Goal: Check status: Check status

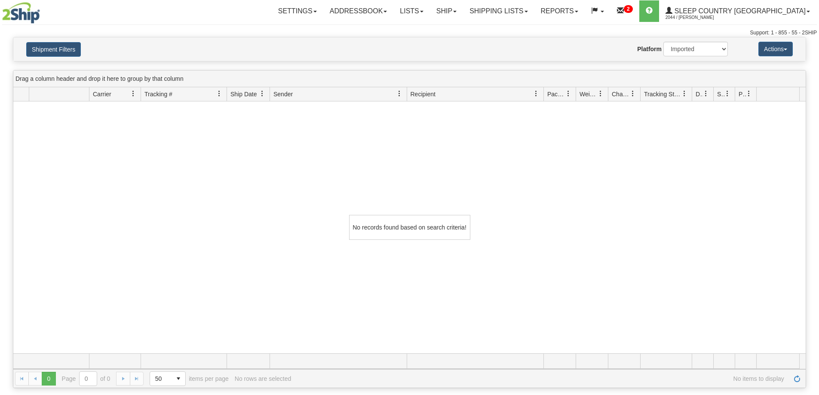
select select "1"
click at [534, 18] on link "Shipping lists" at bounding box center [498, 11] width 71 height 22
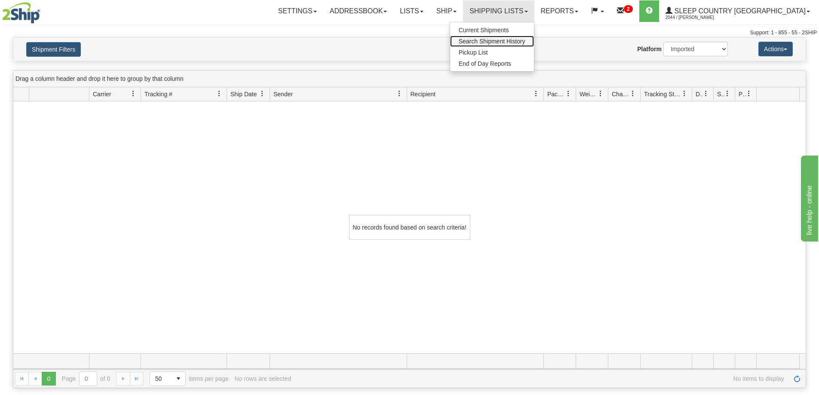
click at [525, 43] on span "Search Shipment History" at bounding box center [492, 41] width 67 height 7
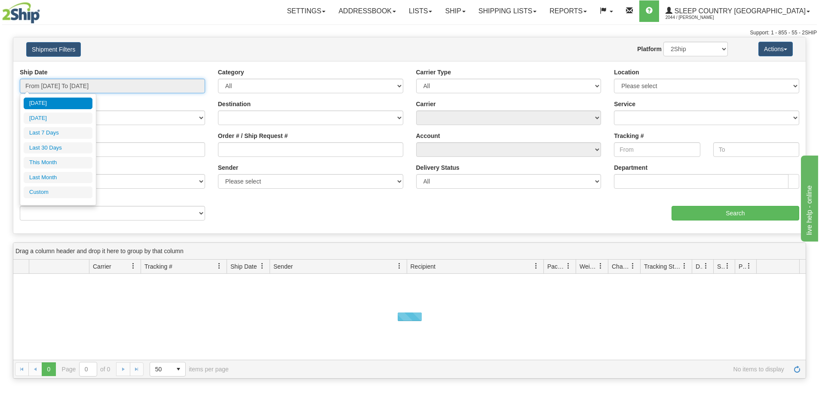
click at [66, 88] on input "From 08/26/2025 To 08/27/2025" at bounding box center [112, 86] width 185 height 15
click at [51, 144] on li "Last 30 Days" at bounding box center [58, 148] width 69 height 12
type input "From [DATE] To [DATE]"
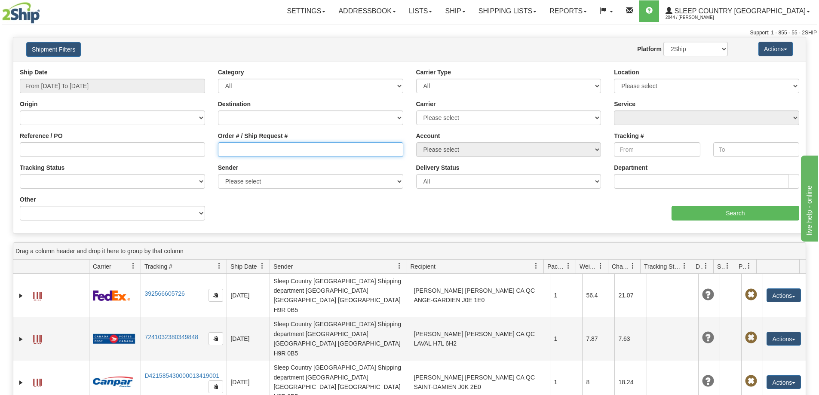
click at [233, 152] on input "Order # / Ship Request #" at bounding box center [310, 149] width 185 height 15
paste input "9002I017631"
type input "9002I017631"
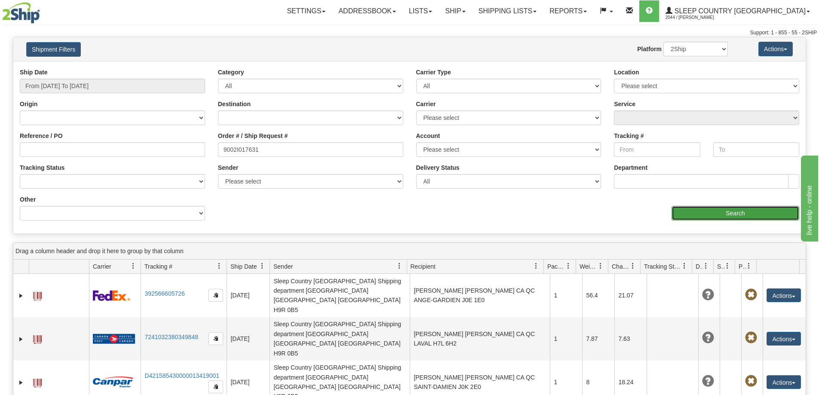
click at [753, 216] on input "Search" at bounding box center [736, 213] width 128 height 15
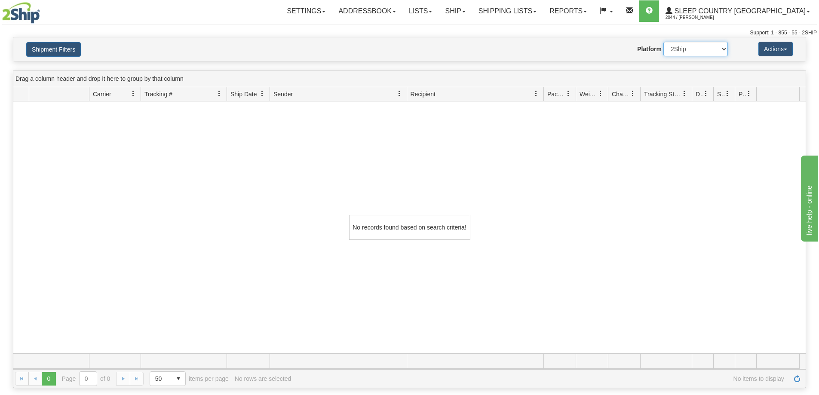
click at [691, 49] on select "2Ship Imported" at bounding box center [696, 49] width 65 height 15
select select "1"
click at [664, 42] on select "2Ship Imported" at bounding box center [696, 49] width 65 height 15
click at [63, 53] on button "Shipment Filters" at bounding box center [53, 49] width 55 height 15
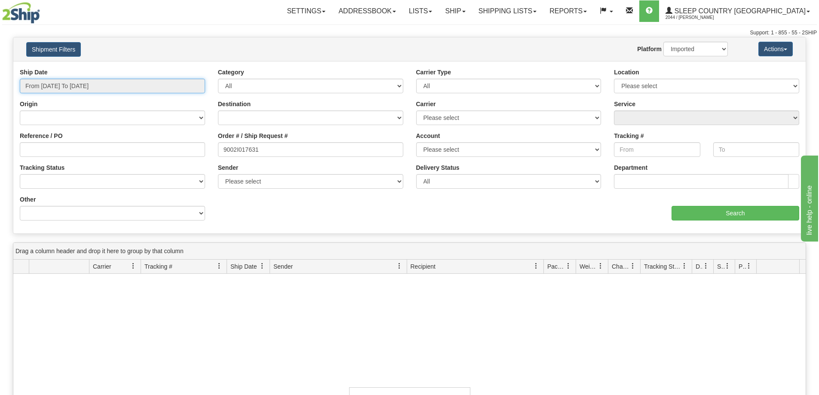
click at [64, 86] on input "From [DATE] To [DATE]" at bounding box center [112, 86] width 185 height 15
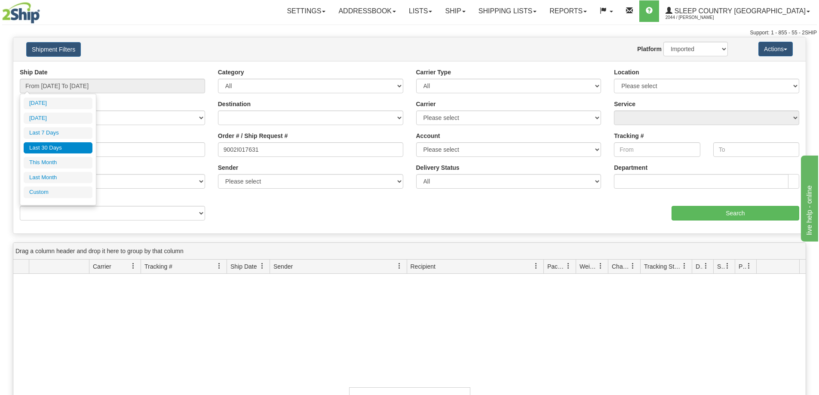
click at [63, 145] on li "Last 30 Days" at bounding box center [58, 148] width 69 height 12
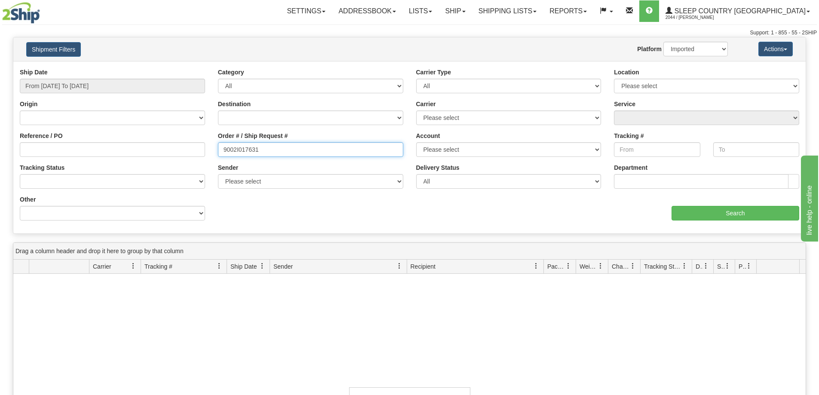
drag, startPoint x: 246, startPoint y: 149, endPoint x: 184, endPoint y: 151, distance: 62.4
click at [184, 68] on div "Reference / PO Order # / Ship Request # 9002I017631 Account Please select Canad…" at bounding box center [409, 68] width 793 height 0
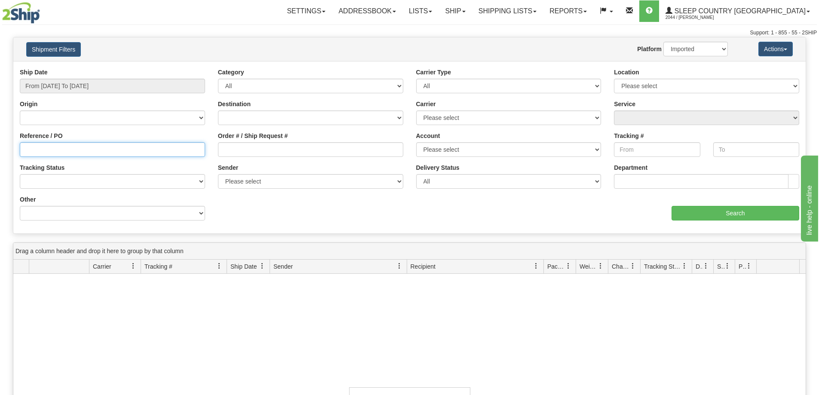
click at [52, 148] on input "Reference / PO" at bounding box center [112, 149] width 185 height 15
paste input "9002I017631"
type input "9002I017631"
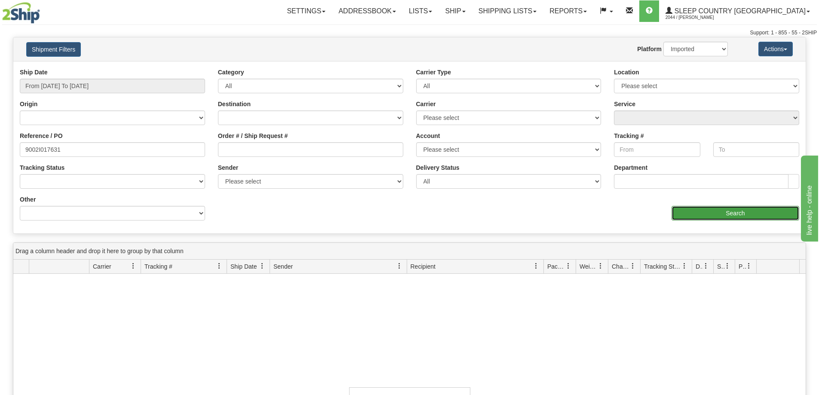
click at [740, 212] on input "Search" at bounding box center [736, 213] width 128 height 15
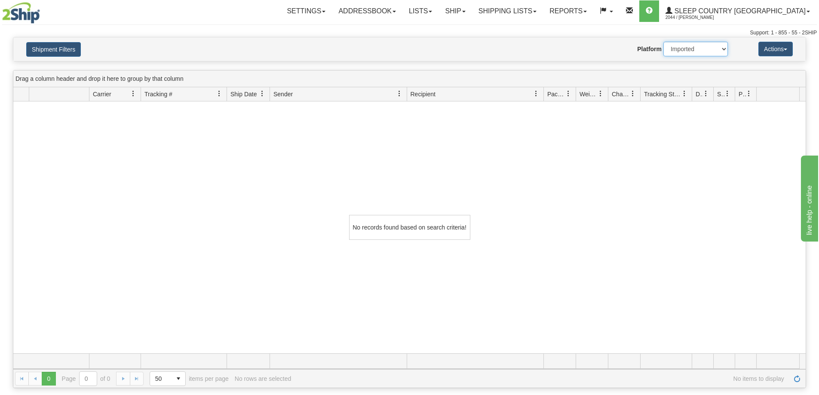
drag, startPoint x: 685, startPoint y: 50, endPoint x: 686, endPoint y: 55, distance: 5.6
click at [685, 50] on select "2Ship Imported" at bounding box center [696, 49] width 65 height 15
select select "0"
click at [664, 42] on select "2Ship Imported" at bounding box center [696, 49] width 65 height 15
drag, startPoint x: 626, startPoint y: 209, endPoint x: 568, endPoint y: 174, distance: 67.3
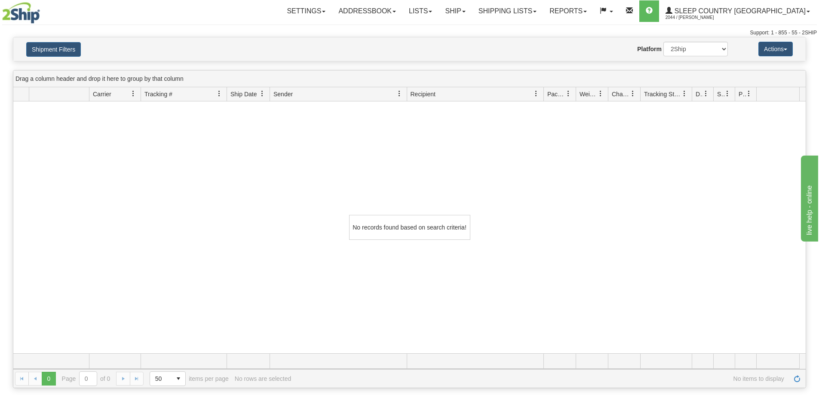
click at [626, 209] on div "No records found based on search criteria!" at bounding box center [409, 227] width 793 height 252
